Goal: Task Accomplishment & Management: Manage account settings

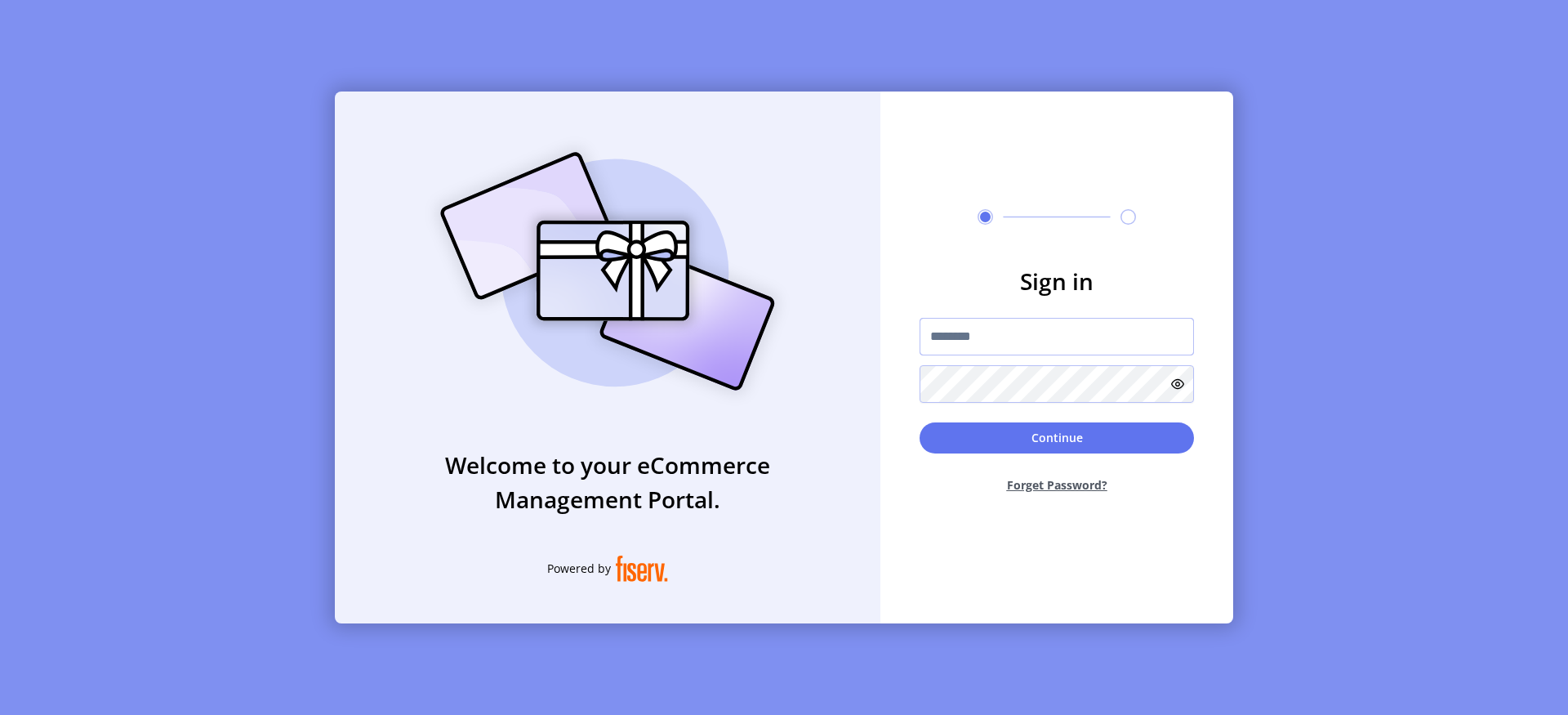
click at [941, 328] on input "text" at bounding box center [1056, 337] width 274 height 38
click at [1047, 341] on input "text" at bounding box center [1056, 337] width 274 height 38
type input "**********"
click at [1088, 422] on button "Continue" at bounding box center [1056, 437] width 274 height 31
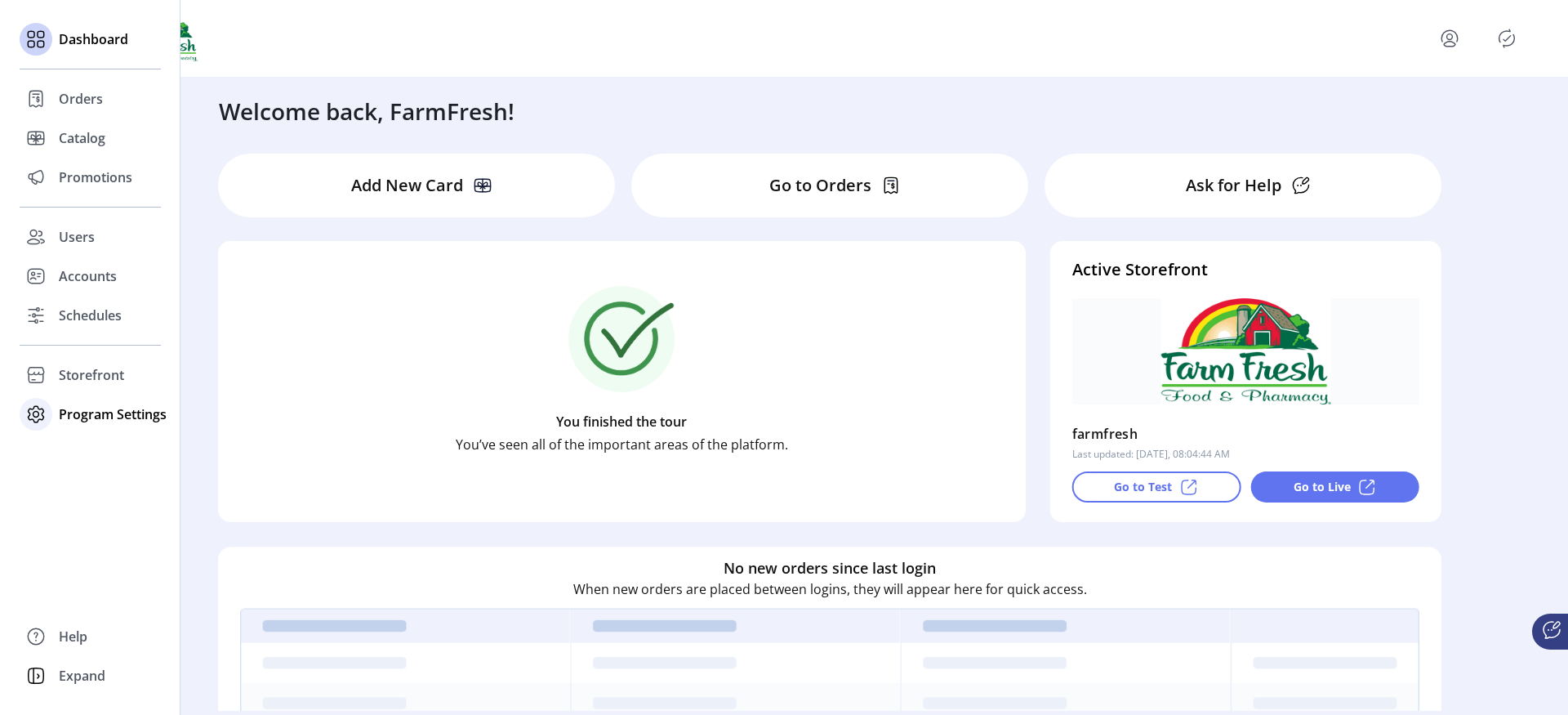
click at [55, 415] on div "Program Settings" at bounding box center [90, 414] width 142 height 39
click at [63, 441] on span "Templates" at bounding box center [91, 447] width 65 height 20
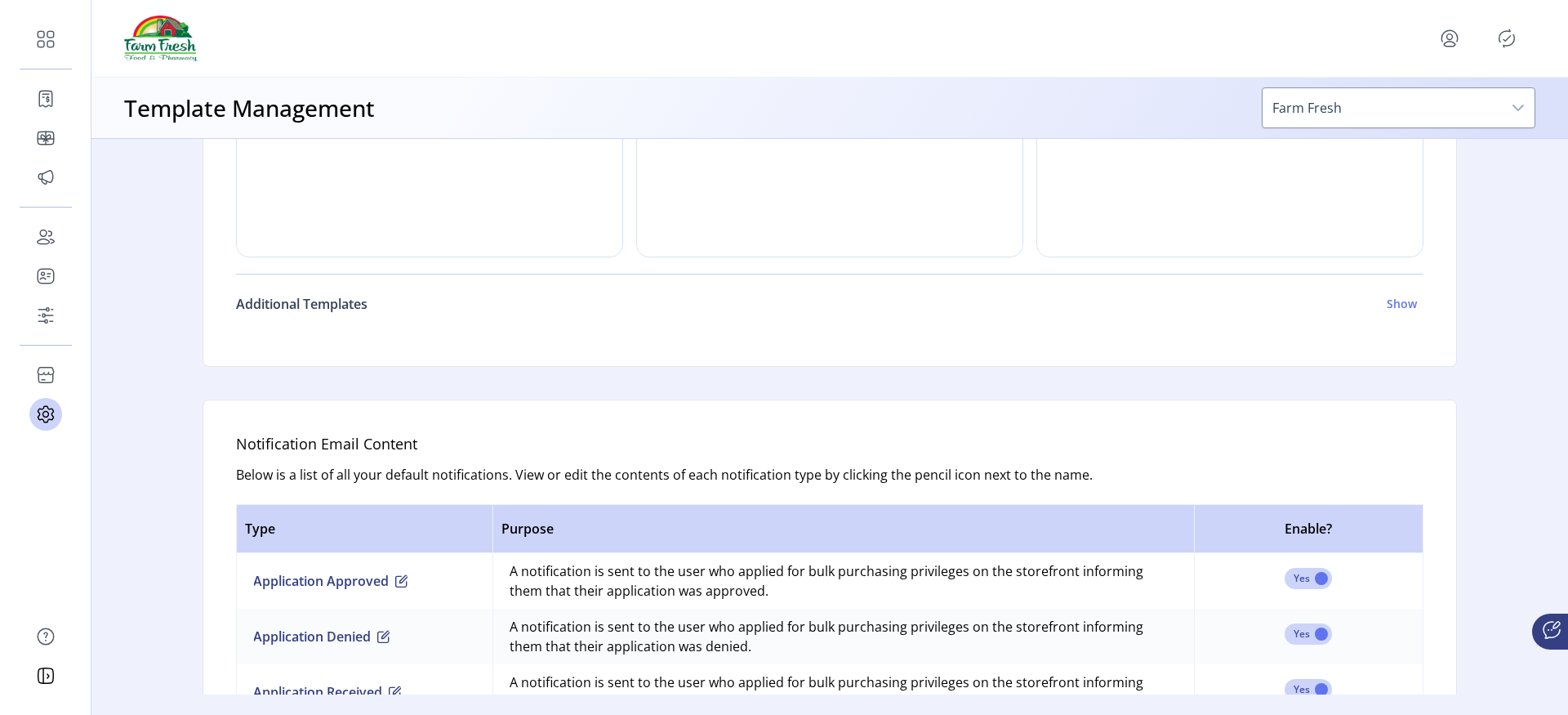
click at [314, 301] on h6 "Additional Templates" at bounding box center [301, 304] width 132 height 20
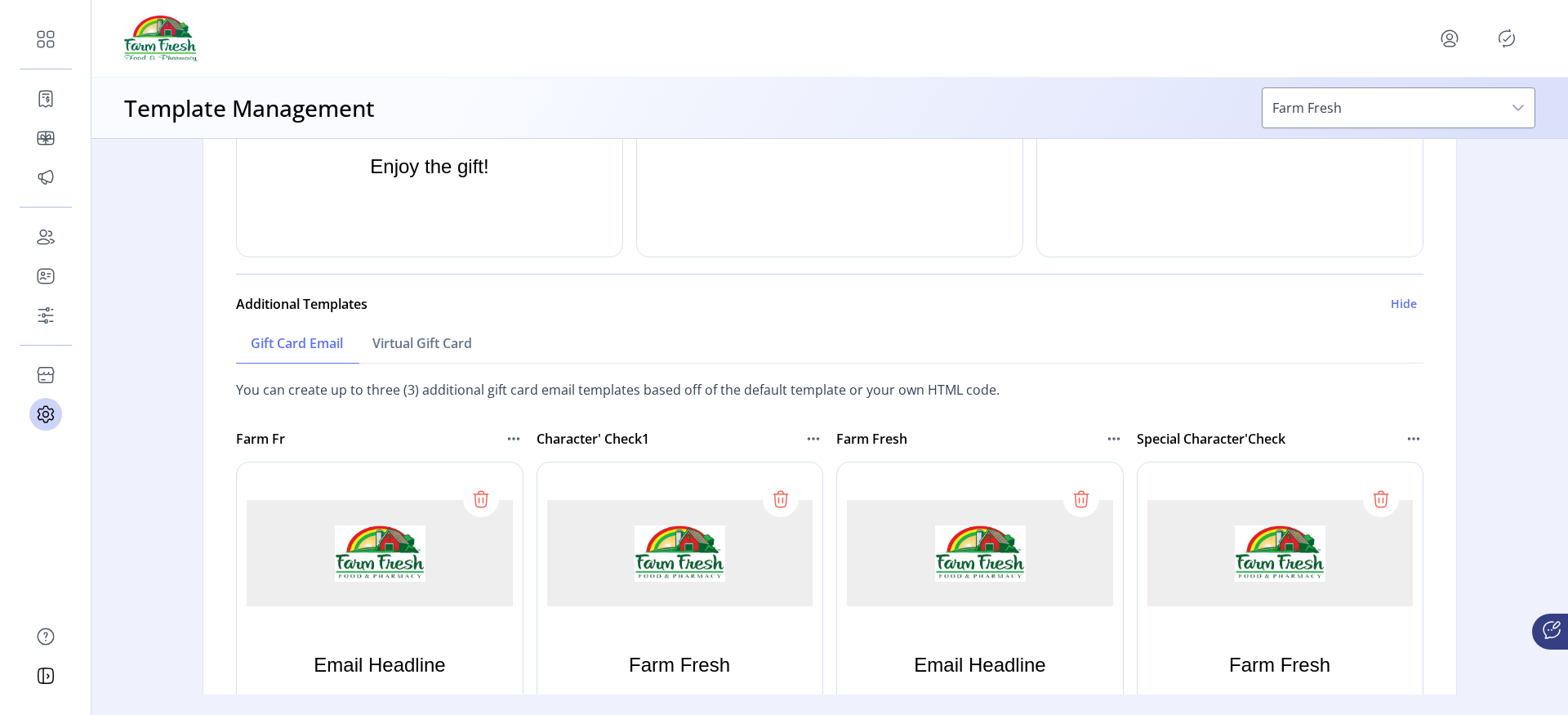
click at [481, 503] on icon at bounding box center [481, 500] width 13 height 13
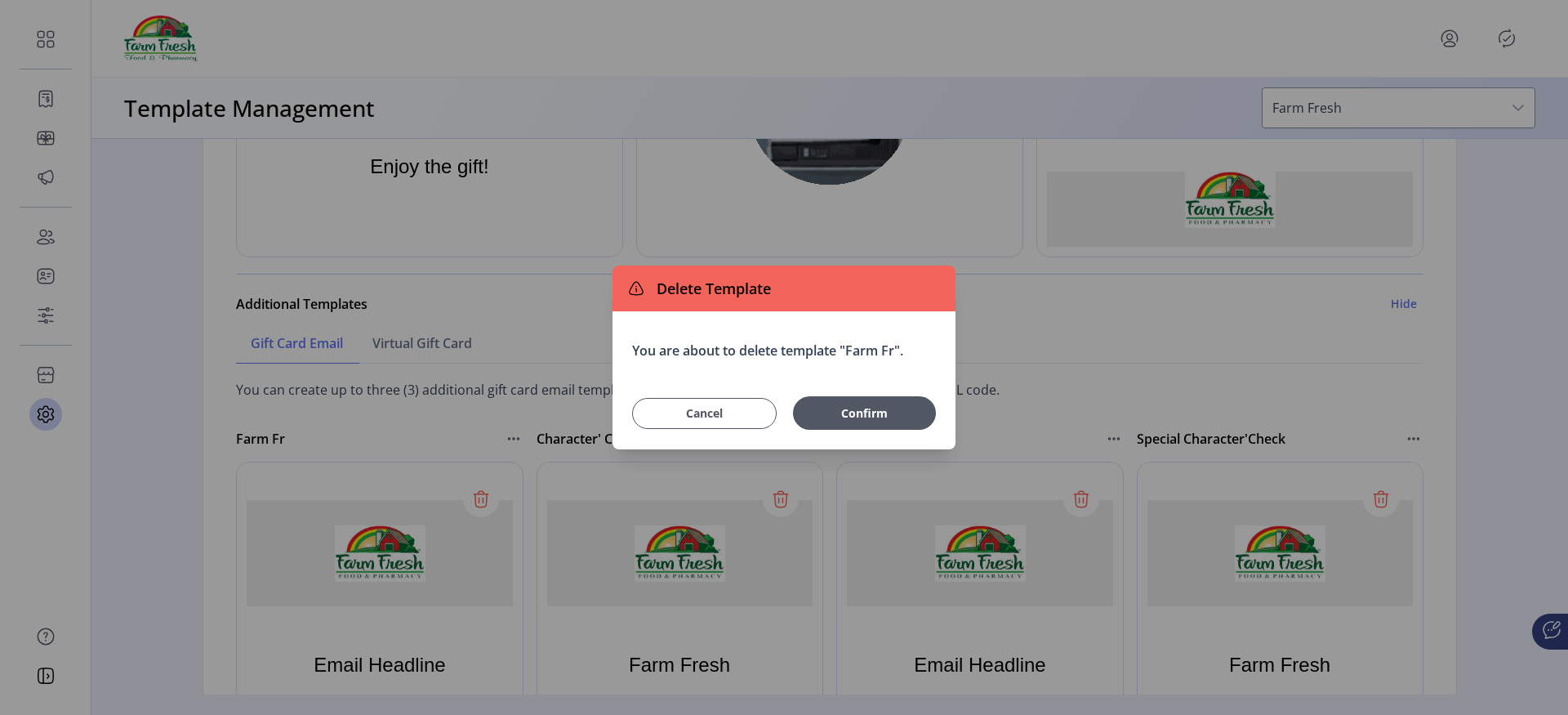
click at [693, 421] on button "Cancel" at bounding box center [704, 413] width 144 height 31
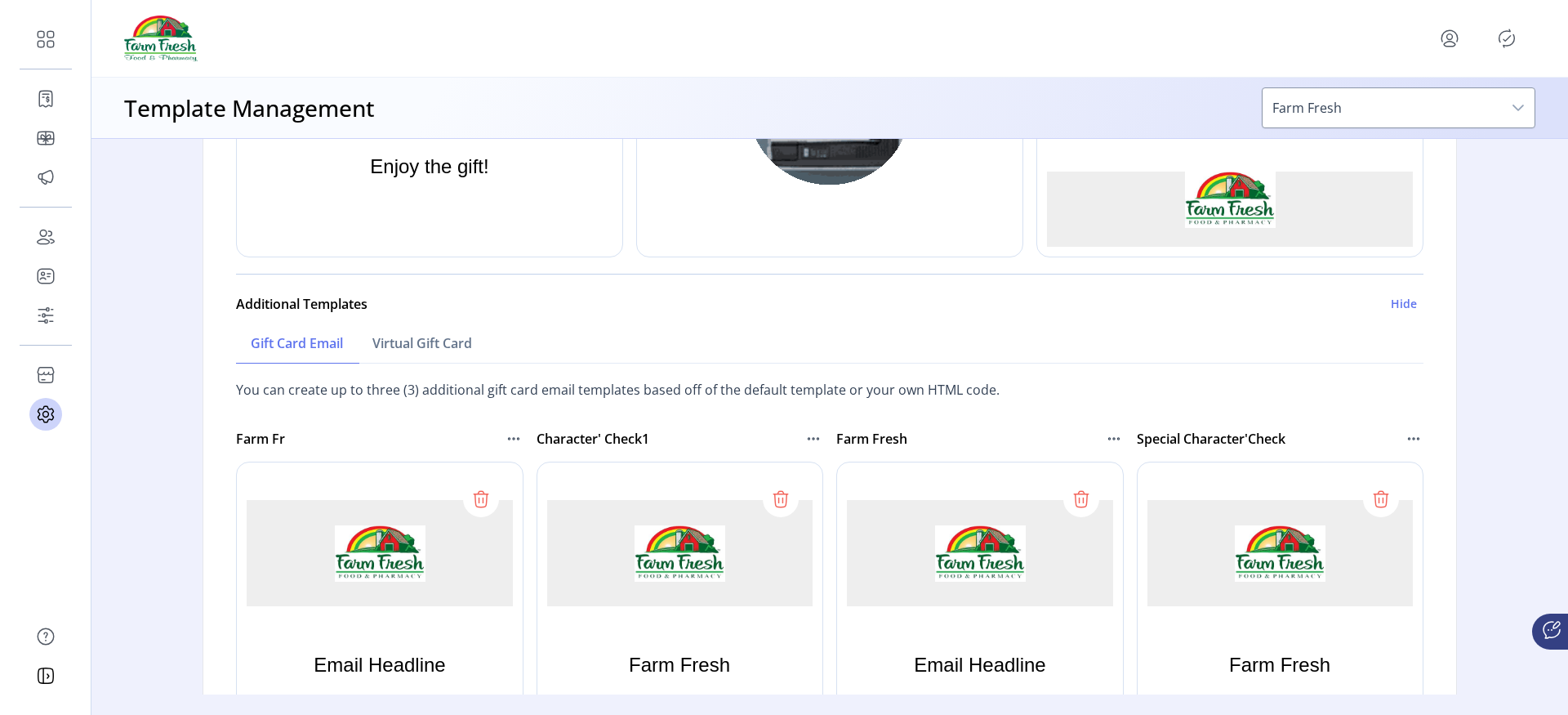
click at [780, 492] on icon at bounding box center [780, 498] width 26 height 26
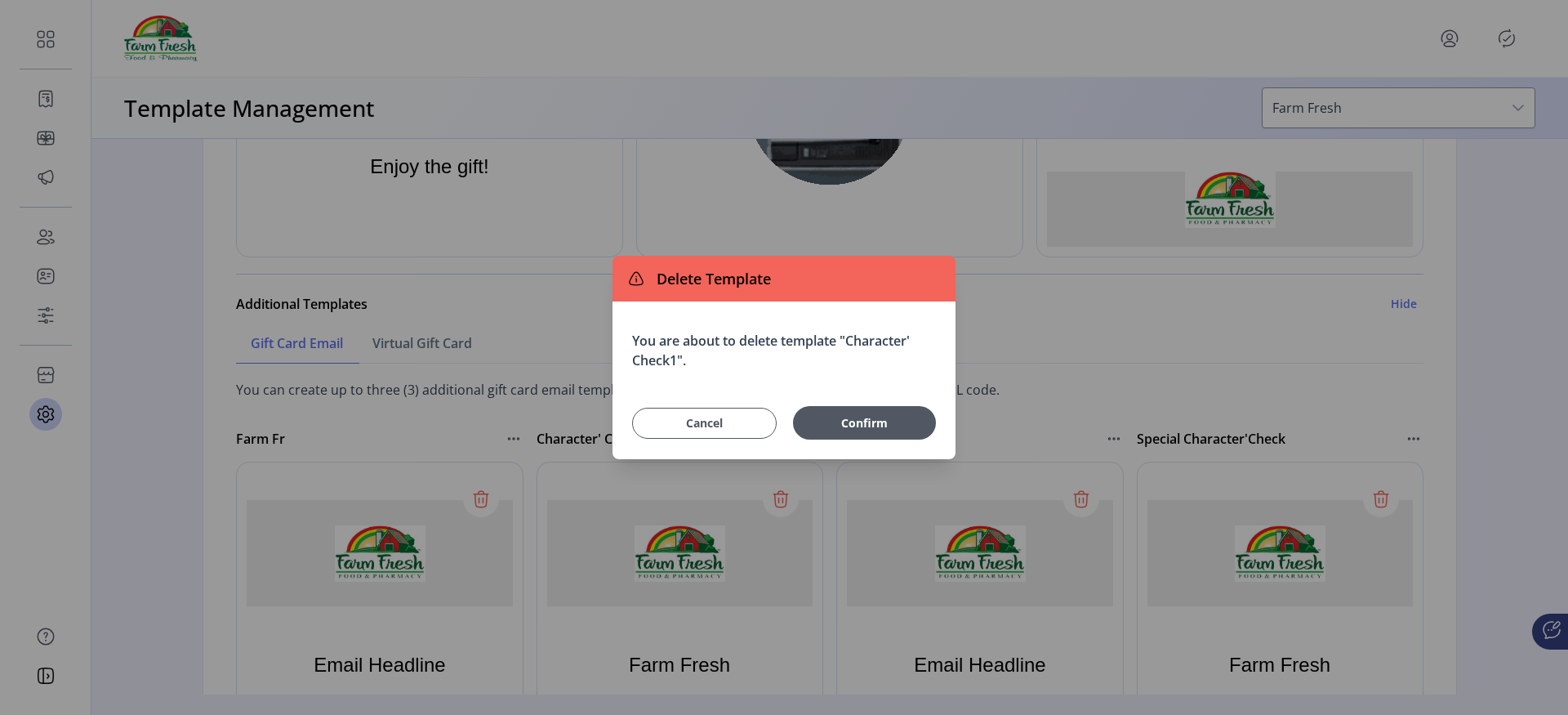
click at [746, 420] on span "Cancel" at bounding box center [704, 422] width 104 height 17
